Goal: Information Seeking & Learning: Learn about a topic

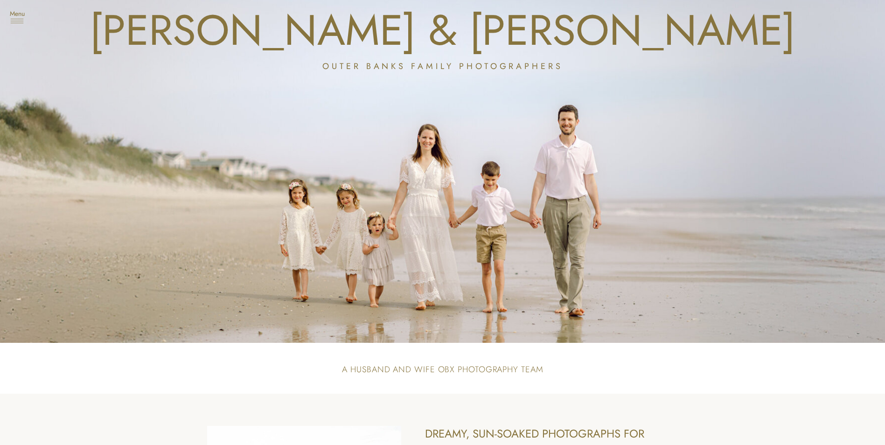
click at [11, 22] on icon at bounding box center [16, 20] width 19 height 23
click at [45, 94] on nav "Experience" at bounding box center [49, 93] width 56 height 9
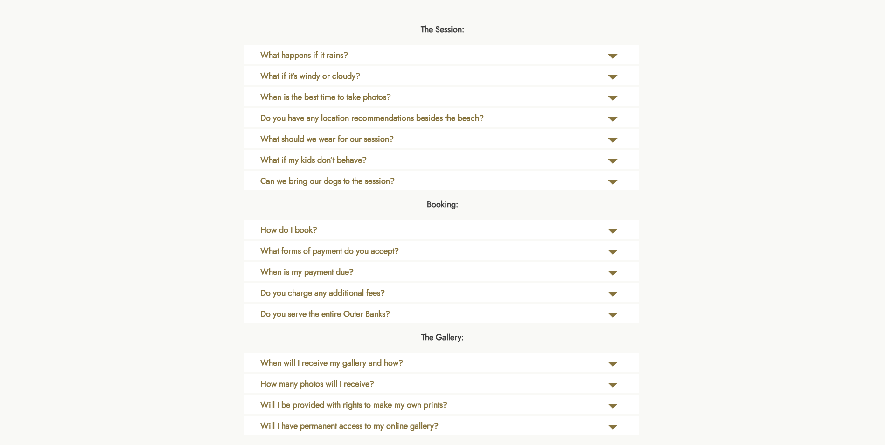
scroll to position [2007, 0]
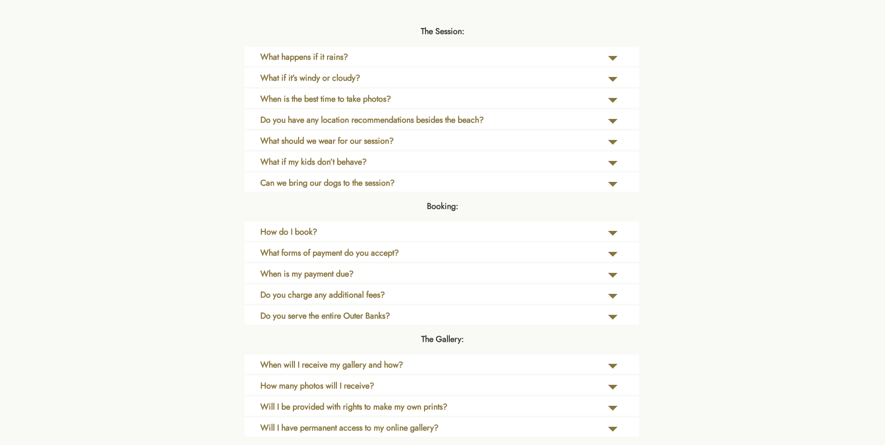
click at [318, 59] on b "What happens if it rains?" at bounding box center [304, 57] width 88 height 12
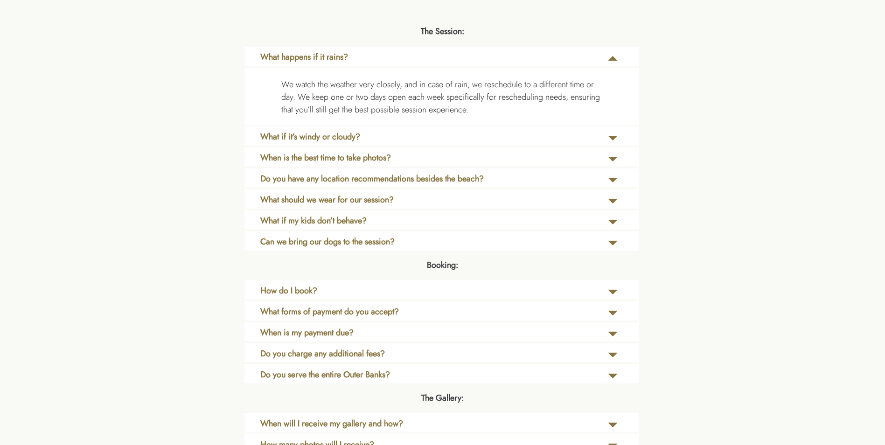
click at [317, 59] on b "What happens if it rains?" at bounding box center [304, 57] width 88 height 12
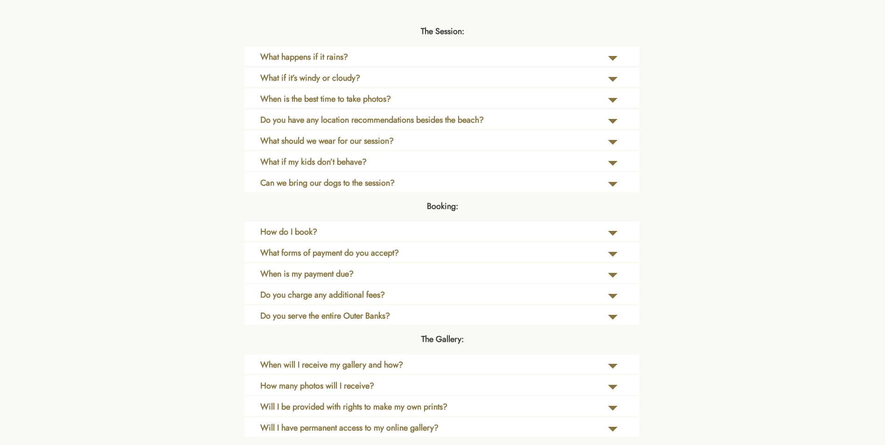
click at [317, 78] on b "What if it’s windy or cloudy?" at bounding box center [310, 78] width 100 height 12
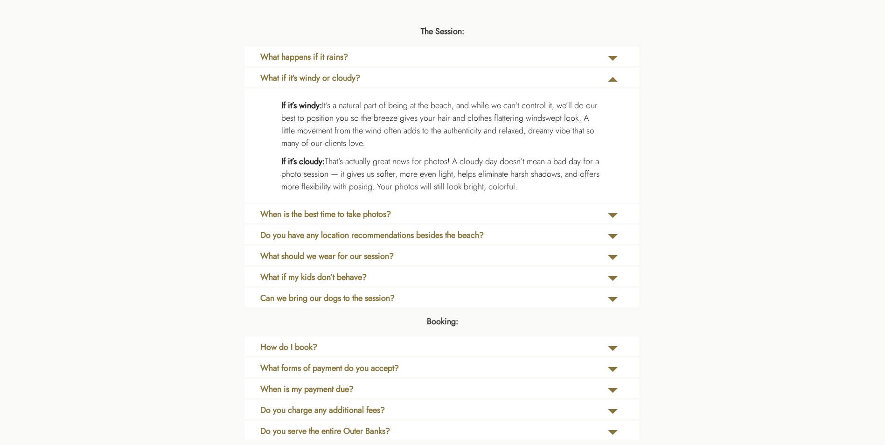
click at [298, 213] on b "When is the best time to take photos?" at bounding box center [325, 214] width 131 height 12
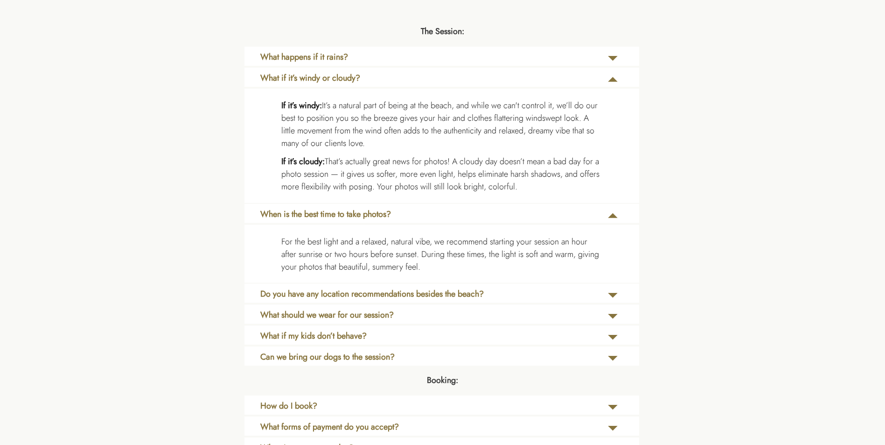
click at [368, 294] on b "Do you have any location recommendations besides the beach?" at bounding box center [372, 294] width 224 height 12
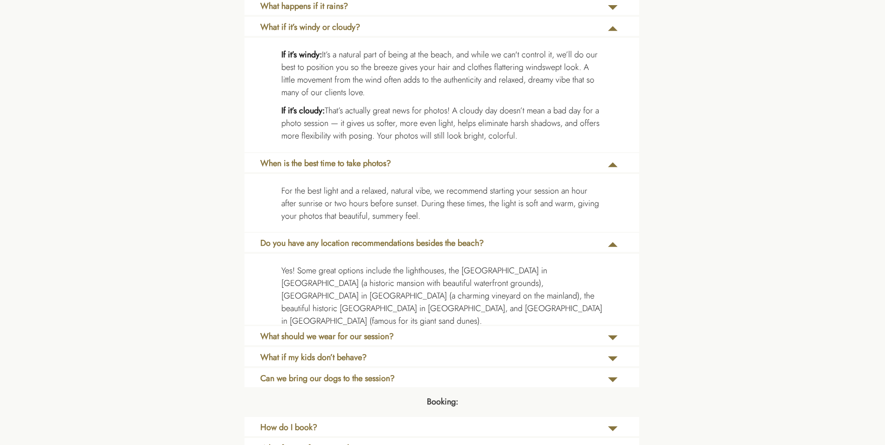
scroll to position [2147, 0]
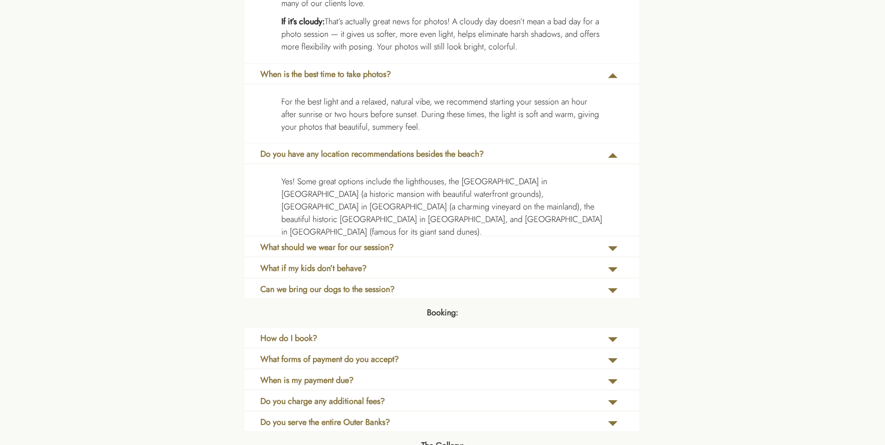
click at [297, 248] on b "What should we wear for our session?" at bounding box center [326, 247] width 133 height 12
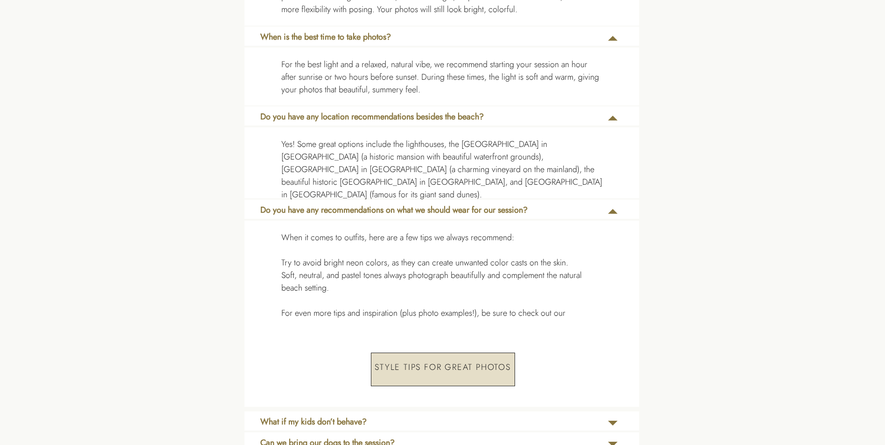
scroll to position [2287, 0]
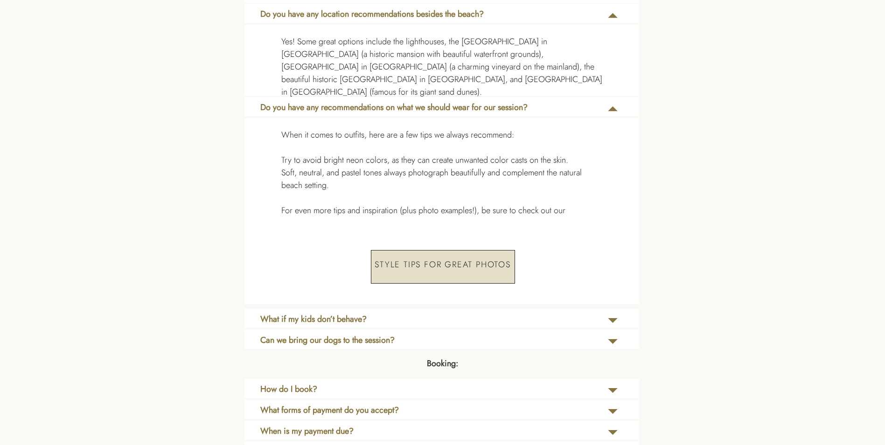
click at [457, 262] on p "Style Tips for Great Photos" at bounding box center [443, 267] width 144 height 34
